Goal: Obtain resource: Download file/media

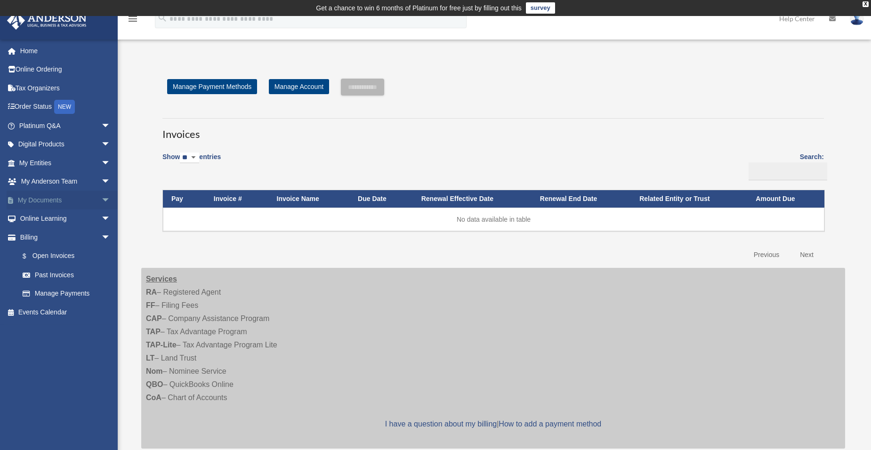
click at [59, 194] on link "My Documents arrow_drop_down" at bounding box center [66, 200] width 118 height 19
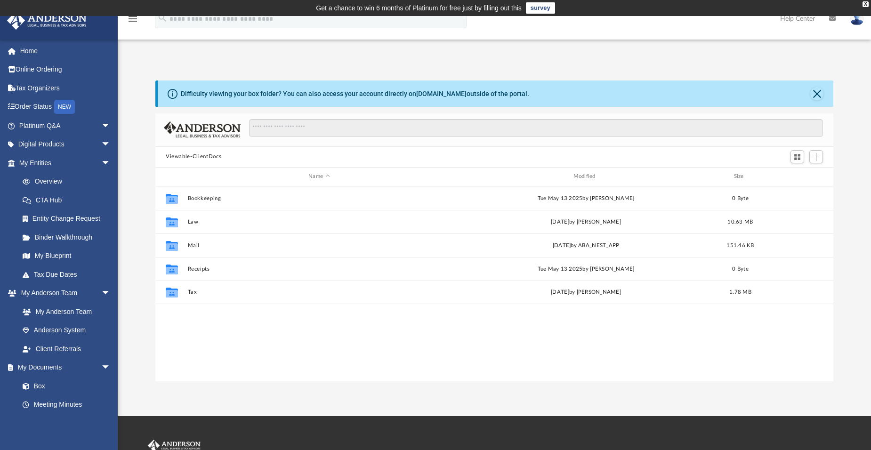
scroll to position [207, 671]
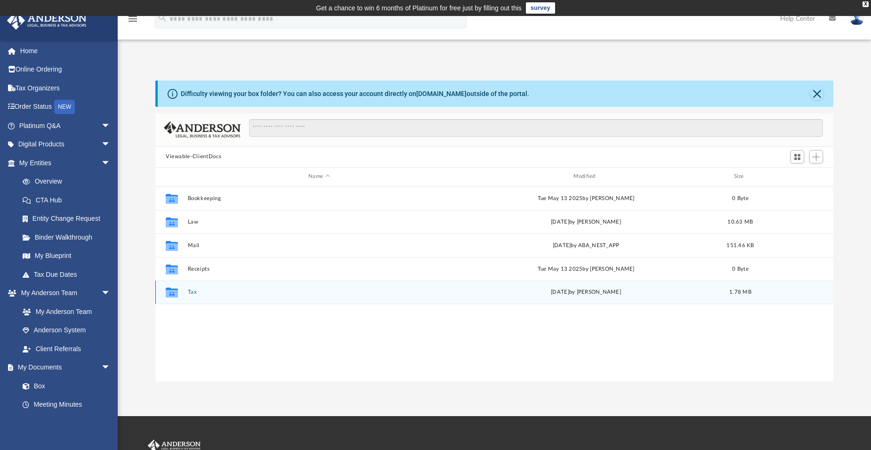
click at [188, 292] on button "Tax" at bounding box center [319, 292] width 263 height 6
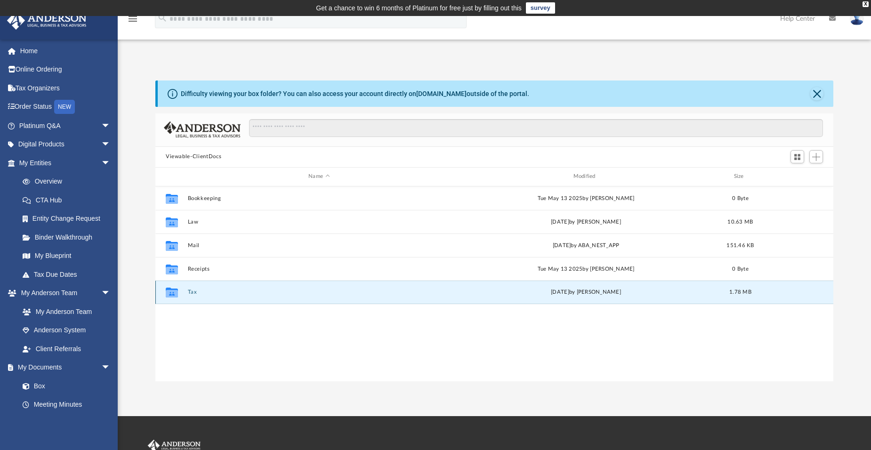
click at [188, 292] on button "Tax" at bounding box center [319, 292] width 263 height 6
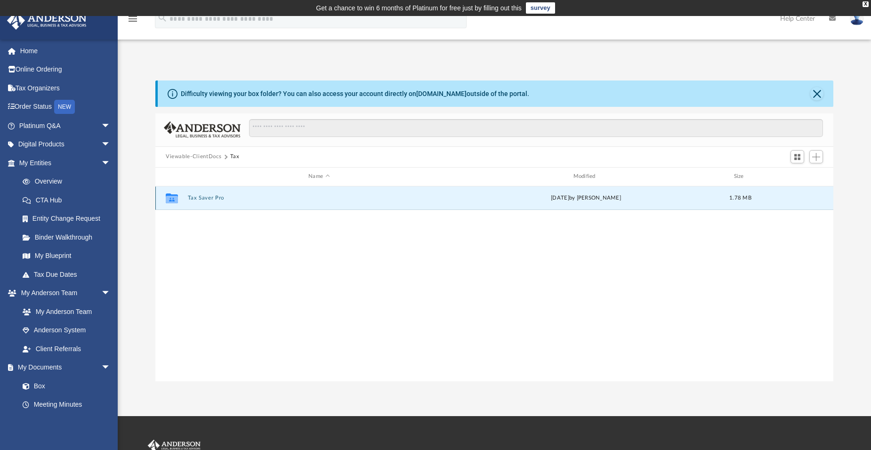
click at [215, 196] on button "Tax Saver Pro" at bounding box center [319, 198] width 263 height 6
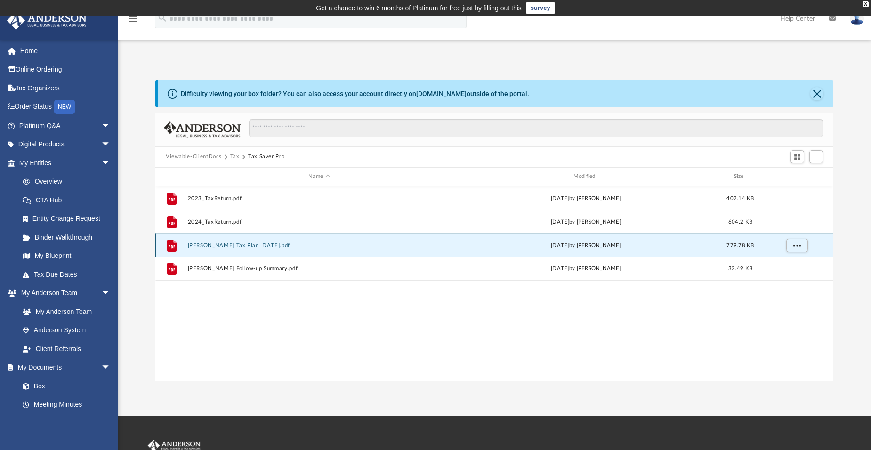
click at [207, 247] on button "[PERSON_NAME] Tax Plan [DATE].pdf" at bounding box center [319, 245] width 263 height 6
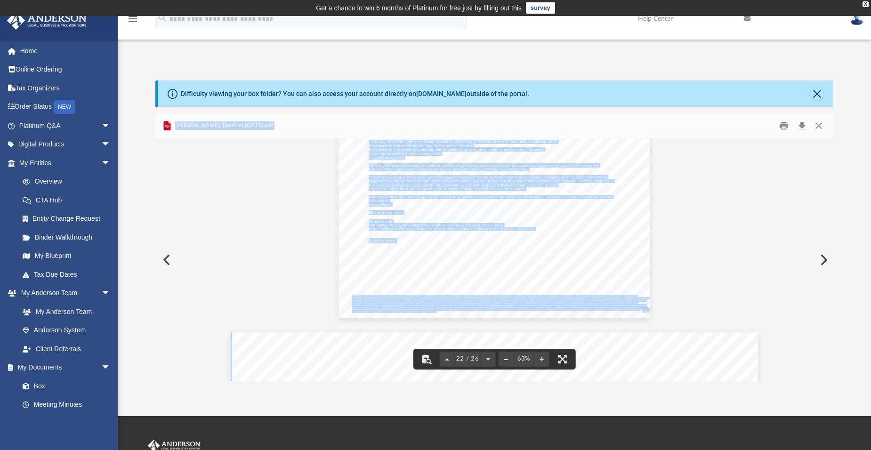
scroll to position [5928, 0]
